Goal: Navigation & Orientation: Find specific page/section

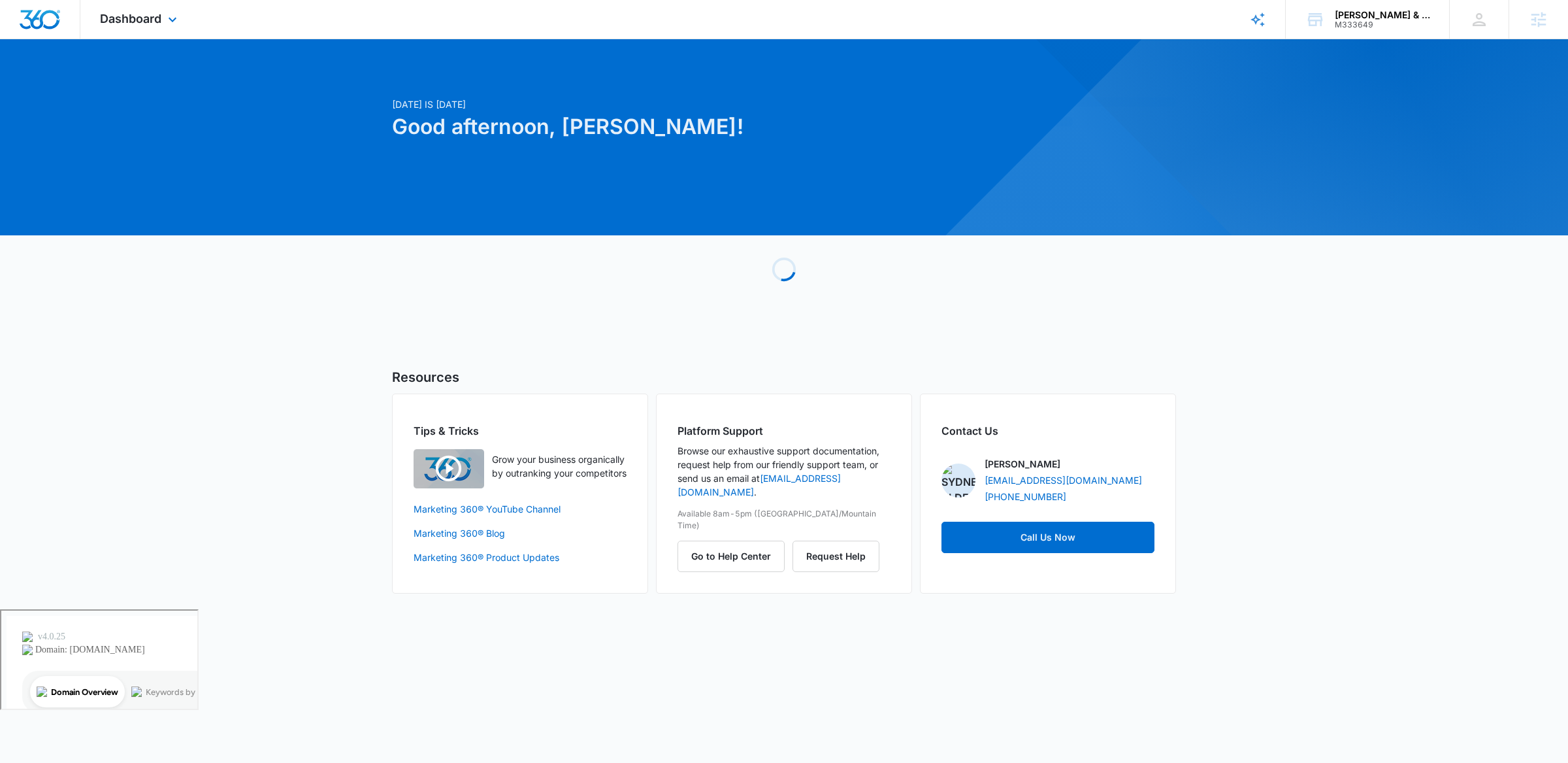
click at [105, 4] on div "Dashboard Apps Reputation Websites Forms CRM Email Social Payments POS Content …" at bounding box center [140, 19] width 120 height 38
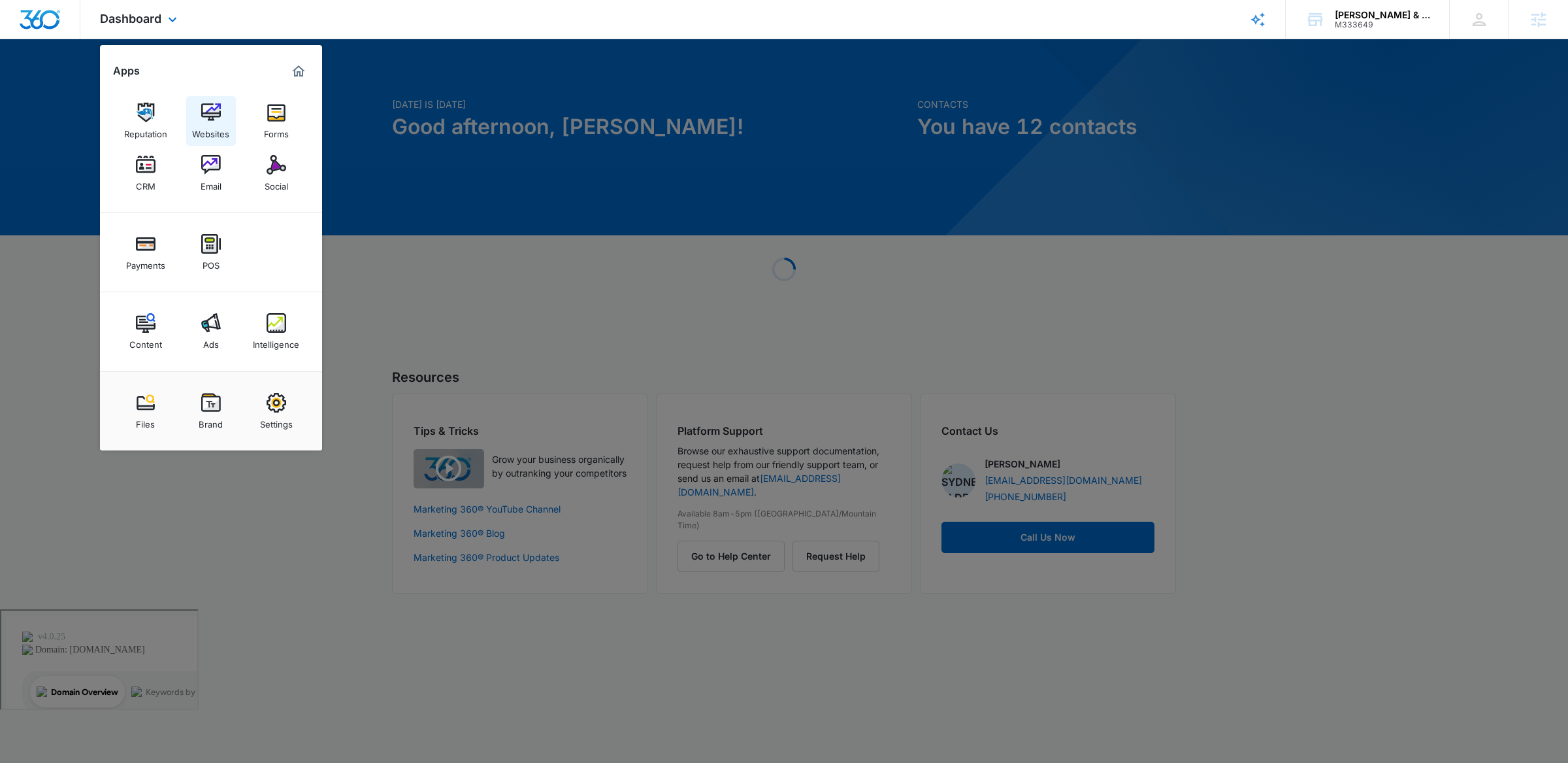
click at [210, 117] on img at bounding box center [211, 112] width 20 height 20
